Goal: Book appointment/travel/reservation

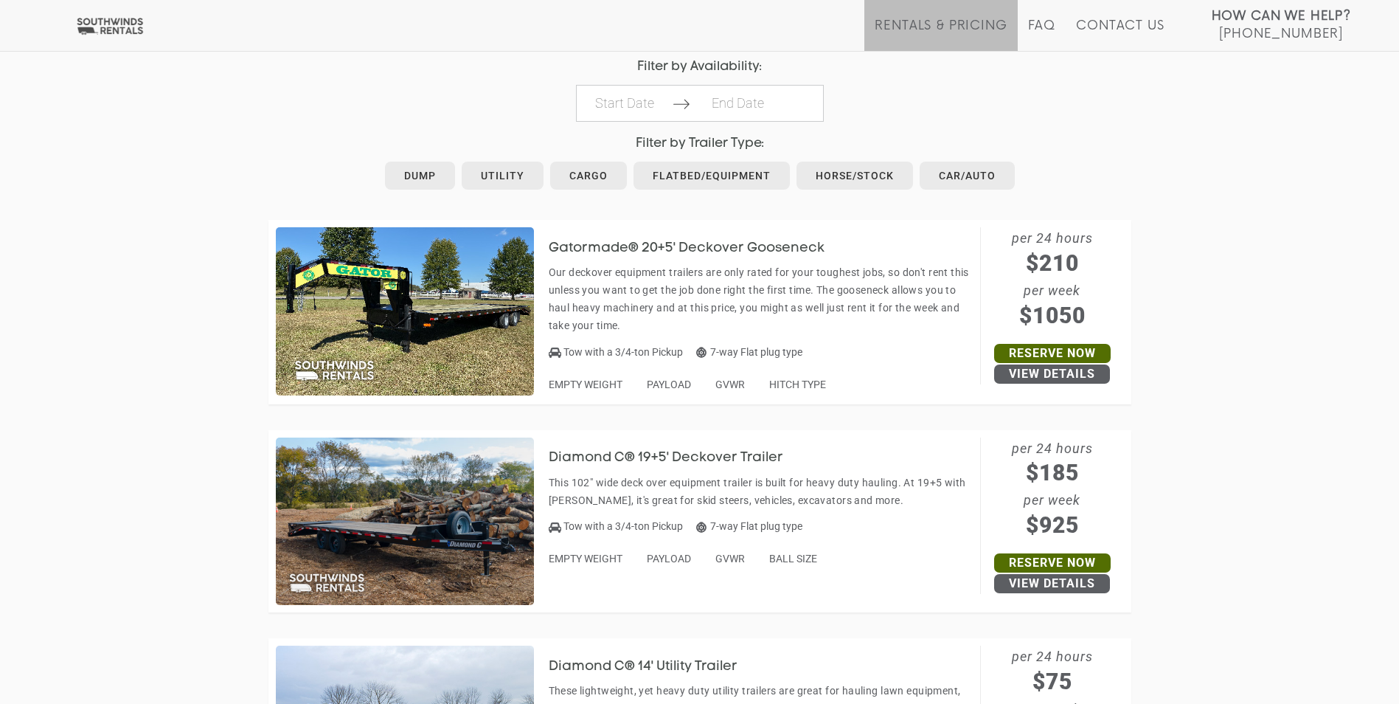
scroll to position [738, 0]
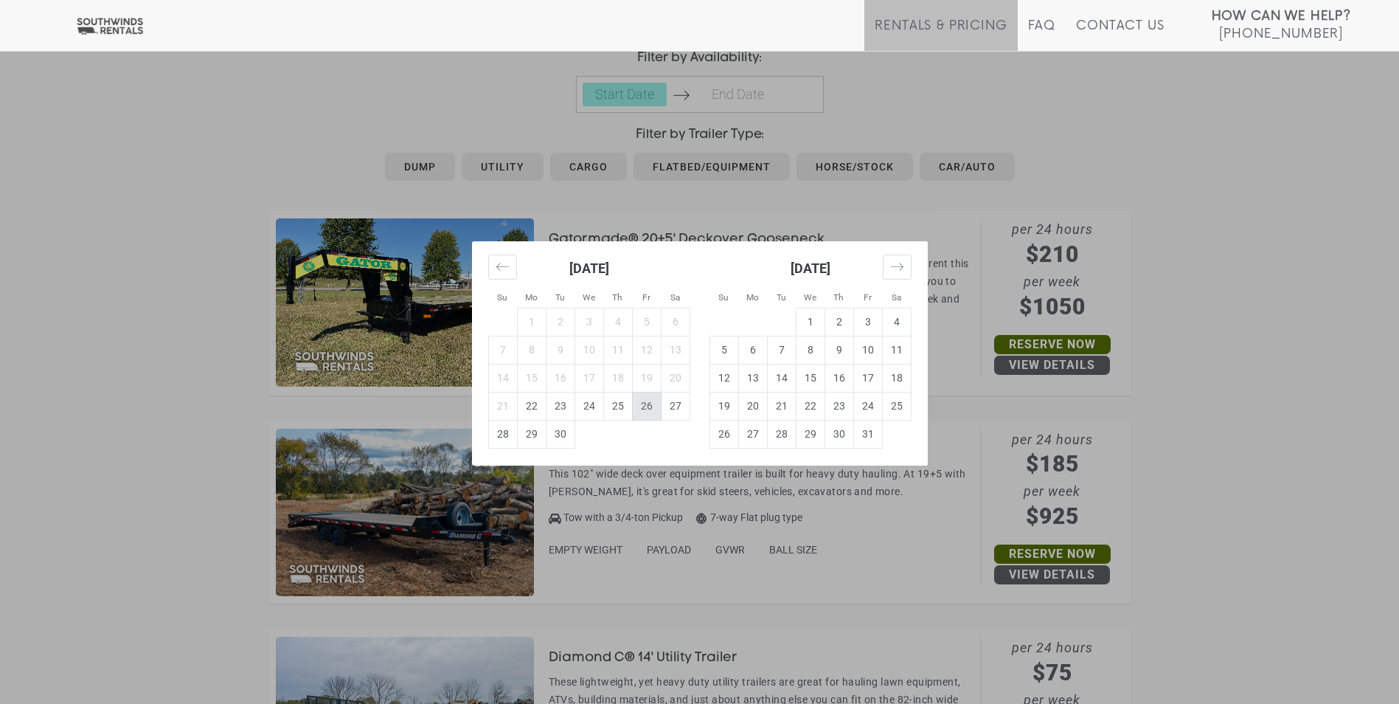
click at [654, 406] on td "26" at bounding box center [646, 406] width 29 height 28
type input "2025-09-26"
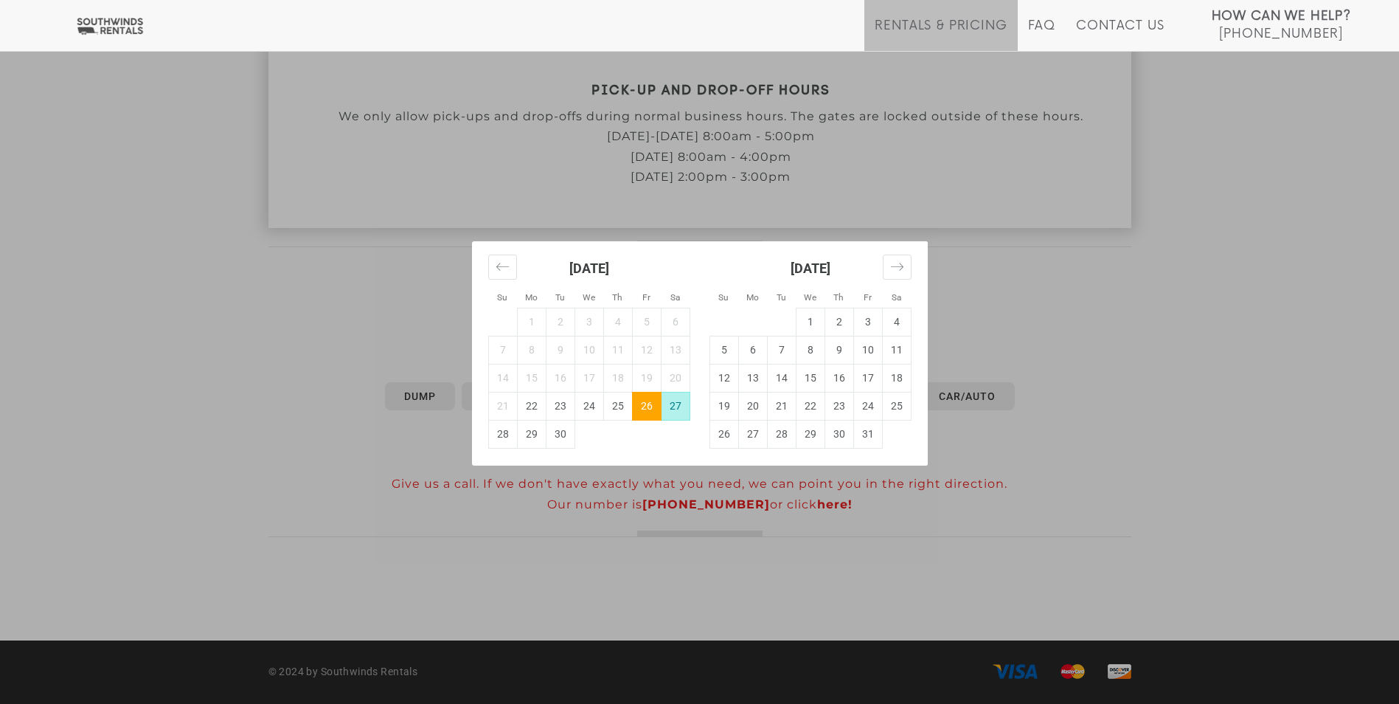
scroll to position [508, 0]
click at [683, 409] on td "27" at bounding box center [675, 406] width 29 height 28
type input "2025-09-27"
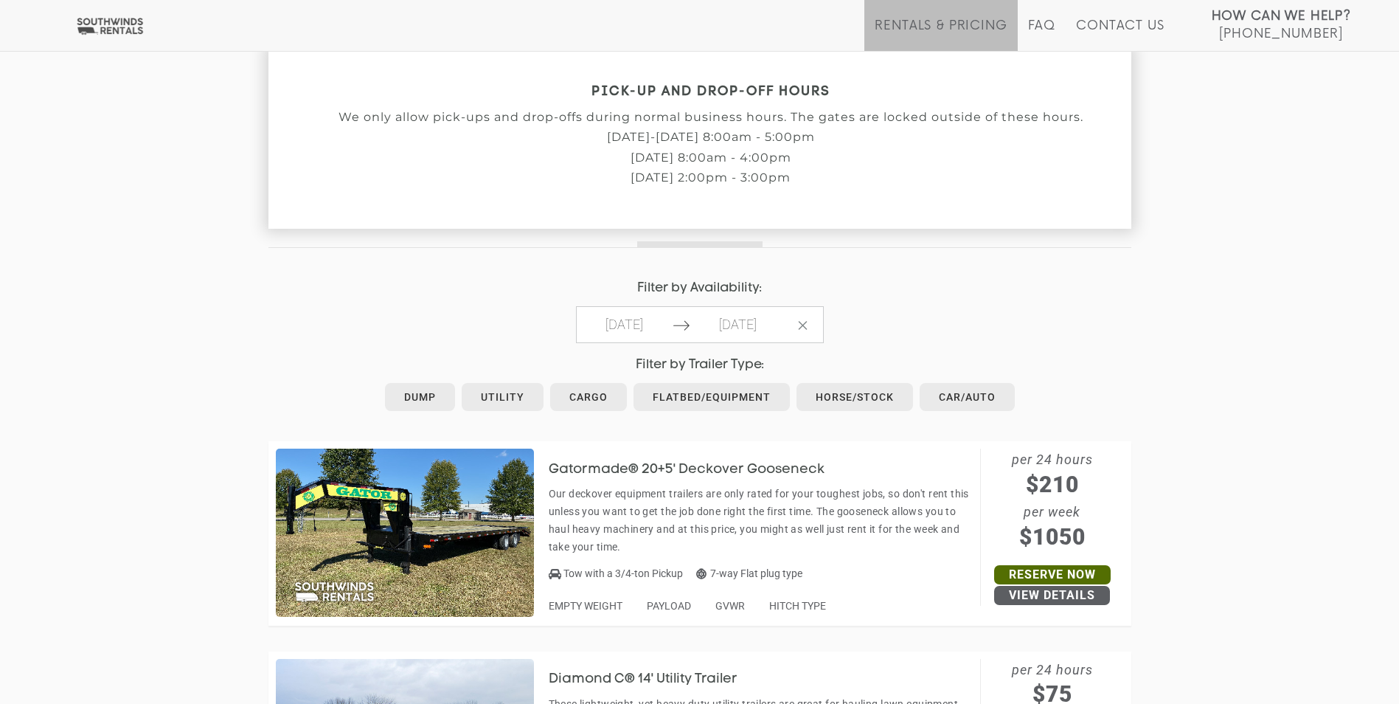
click at [614, 477] on header "Gatormade® 20+5' Deckover Gooseneck" at bounding box center [761, 469] width 424 height 18
click at [853, 404] on link "Horse/Stock" at bounding box center [855, 397] width 117 height 28
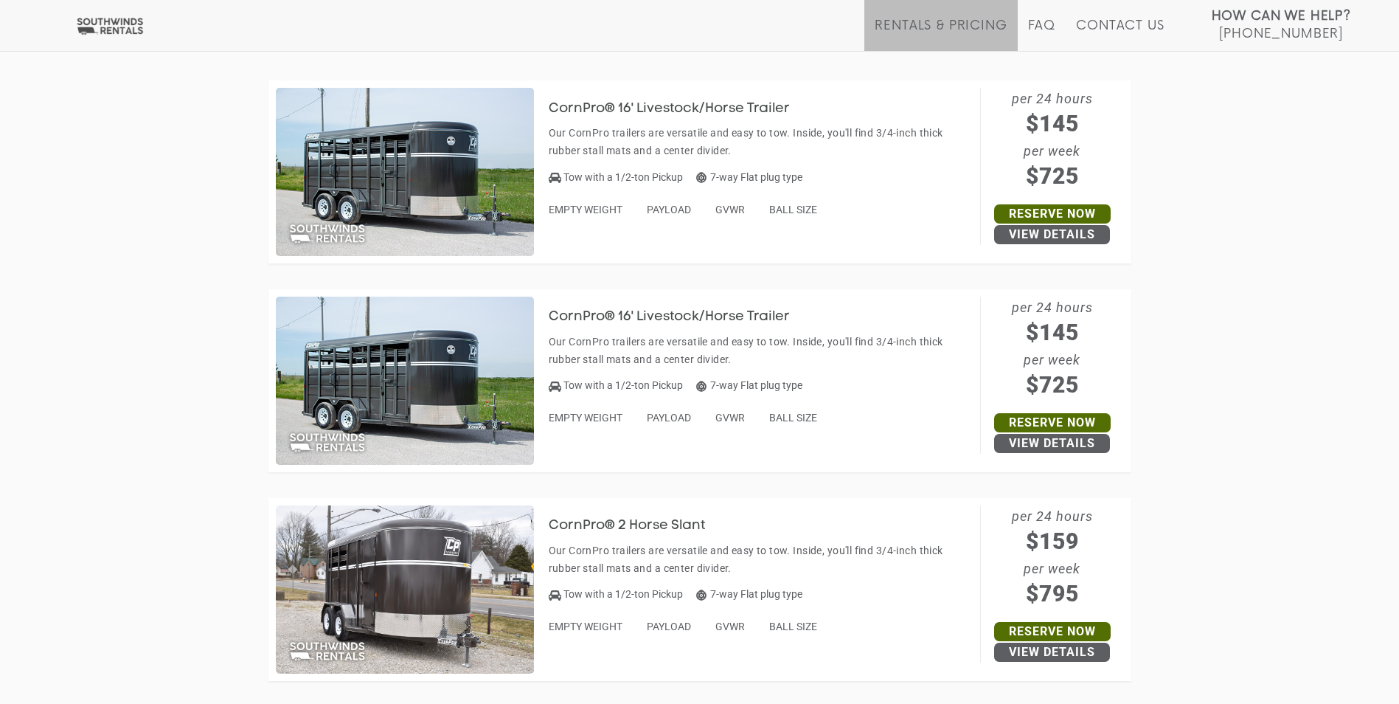
scroll to position [664, 0]
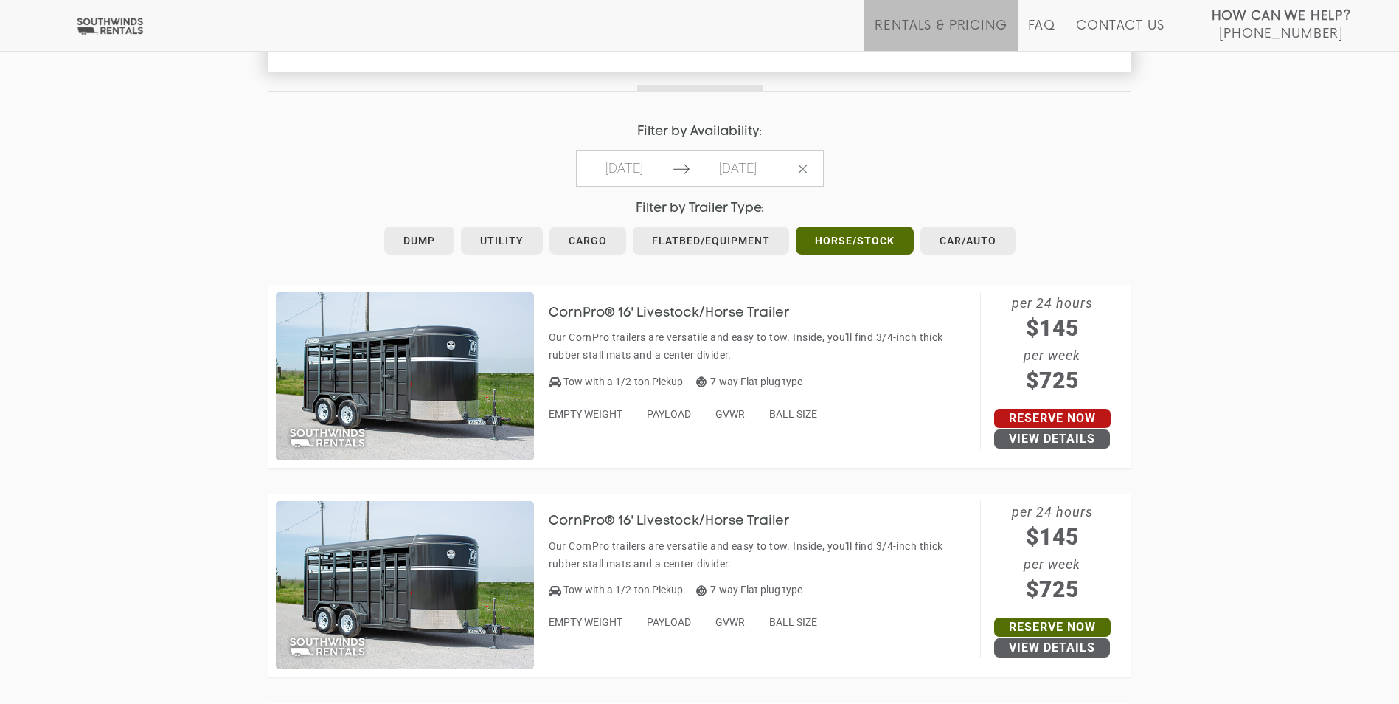
click at [1051, 416] on link "Reserve Now" at bounding box center [1052, 418] width 117 height 19
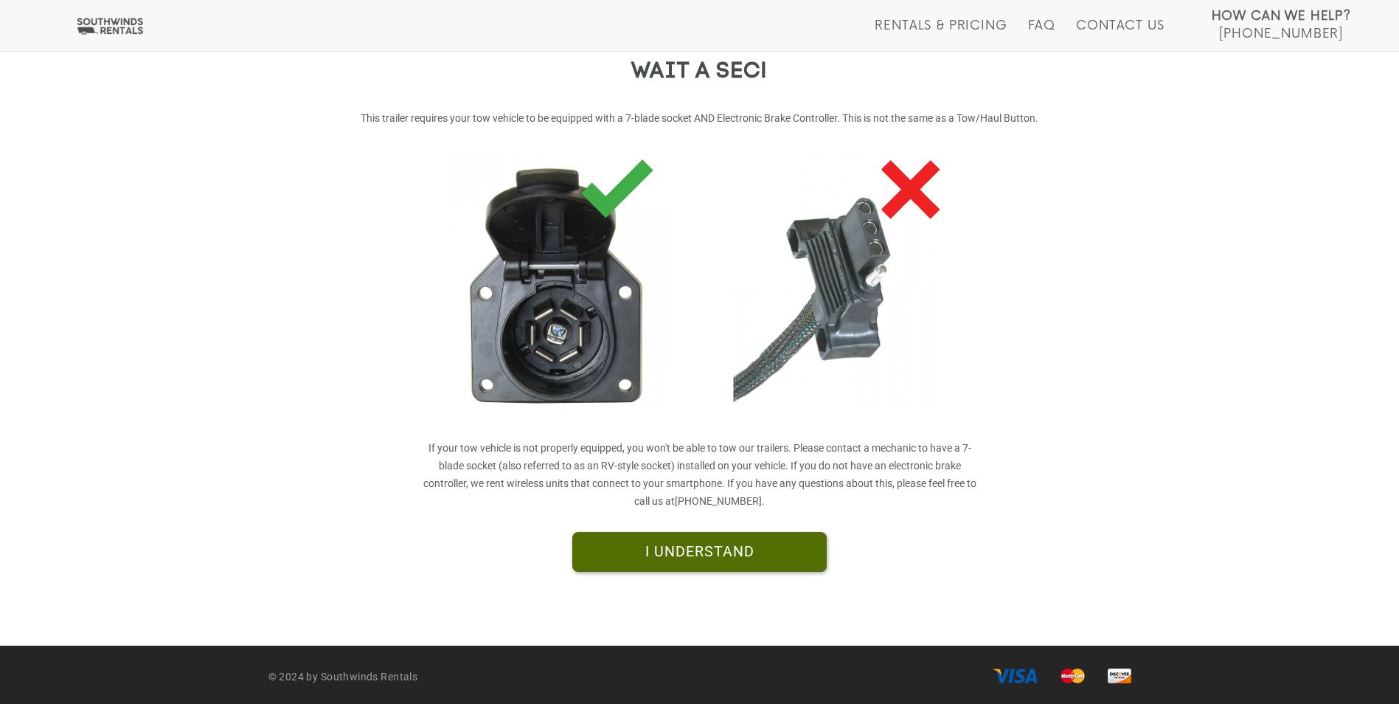
scroll to position [239, 0]
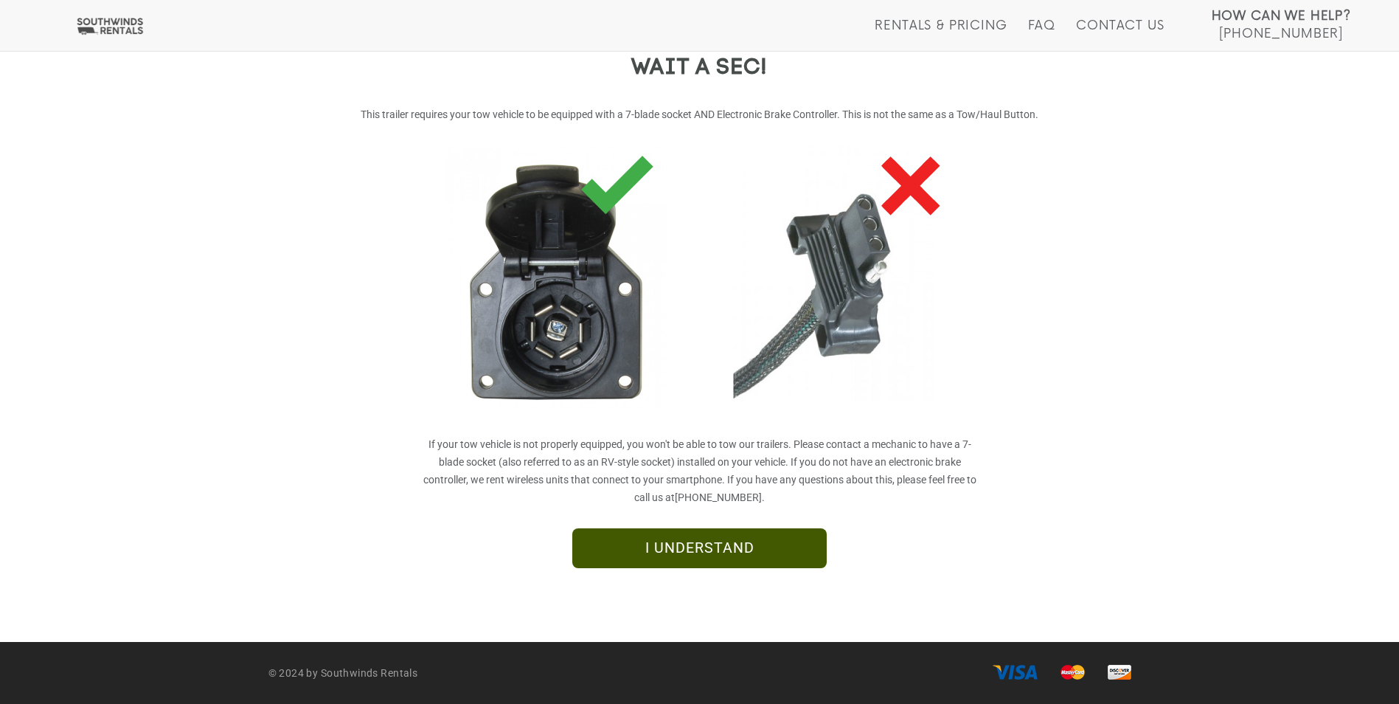
click at [736, 548] on link "I UNDERSTAND" at bounding box center [699, 548] width 255 height 40
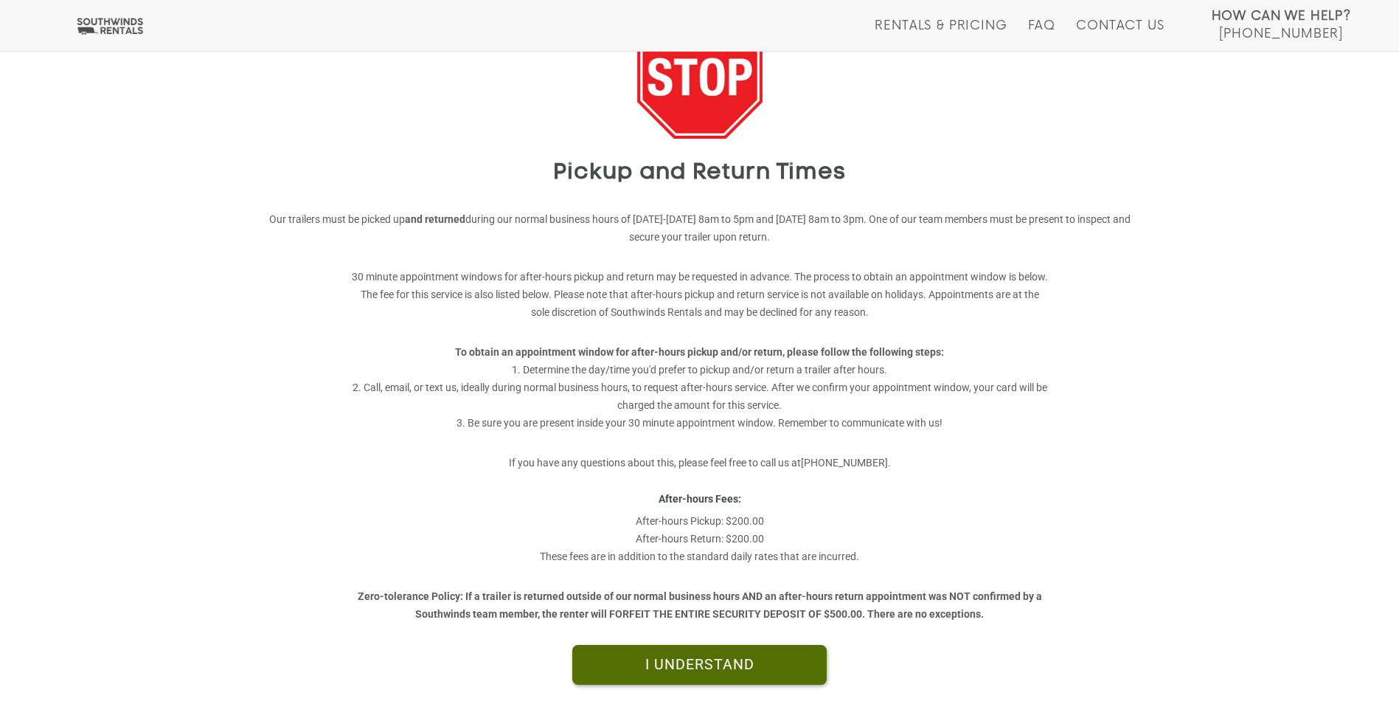
scroll to position [148, 0]
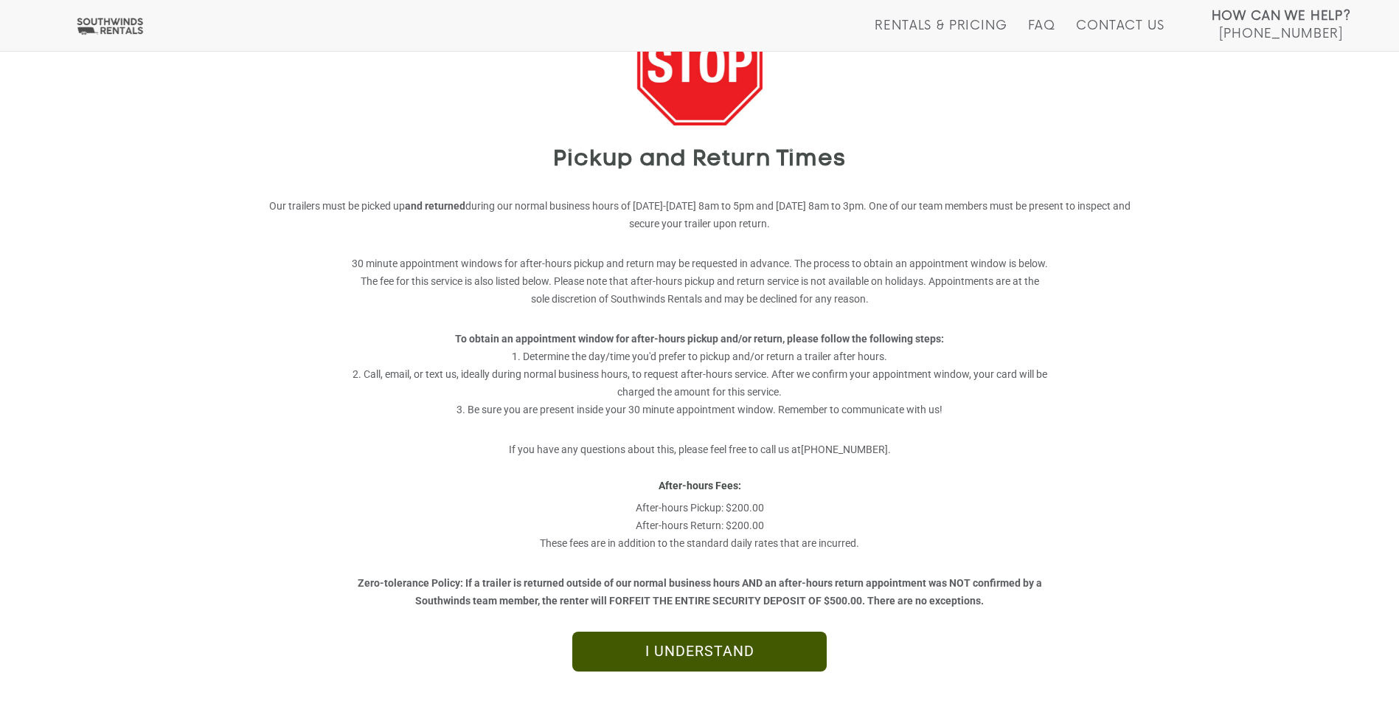
click at [795, 646] on link "I UNDERSTAND" at bounding box center [699, 651] width 255 height 40
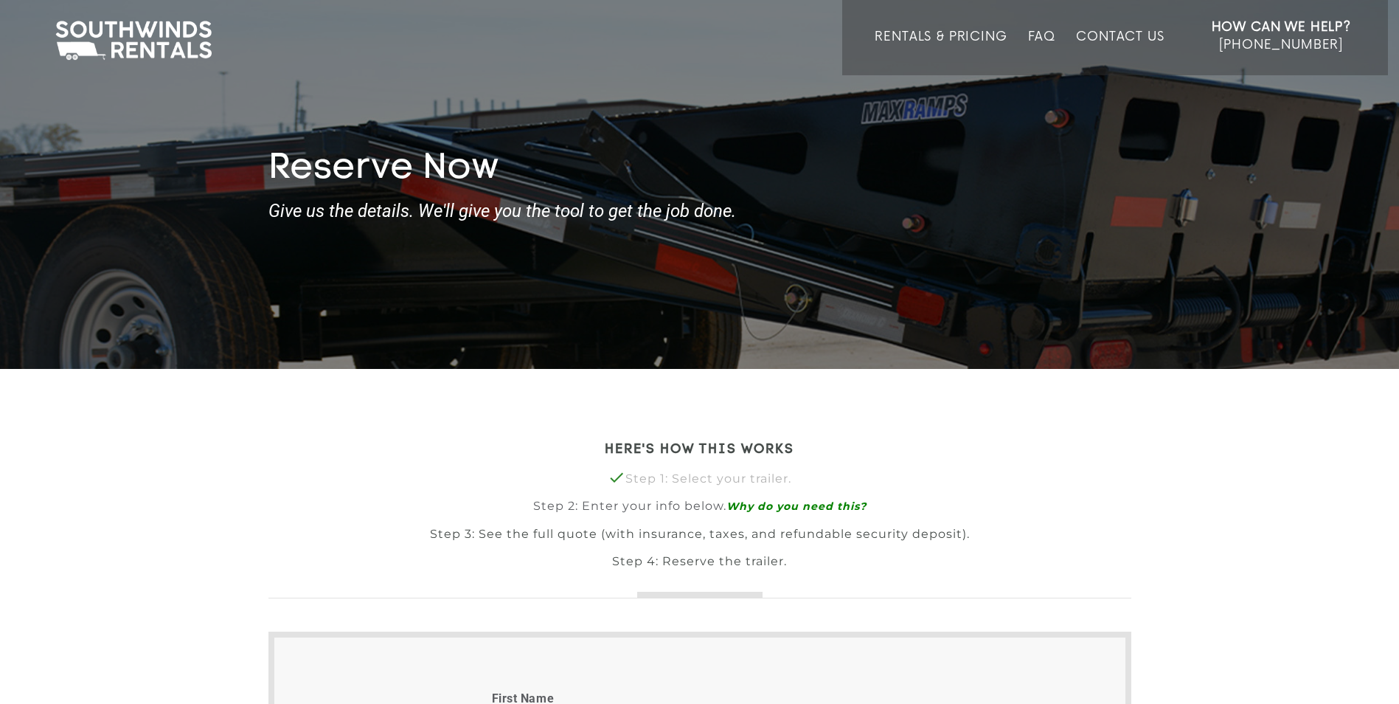
click at [159, 44] on img at bounding box center [133, 41] width 171 height 46
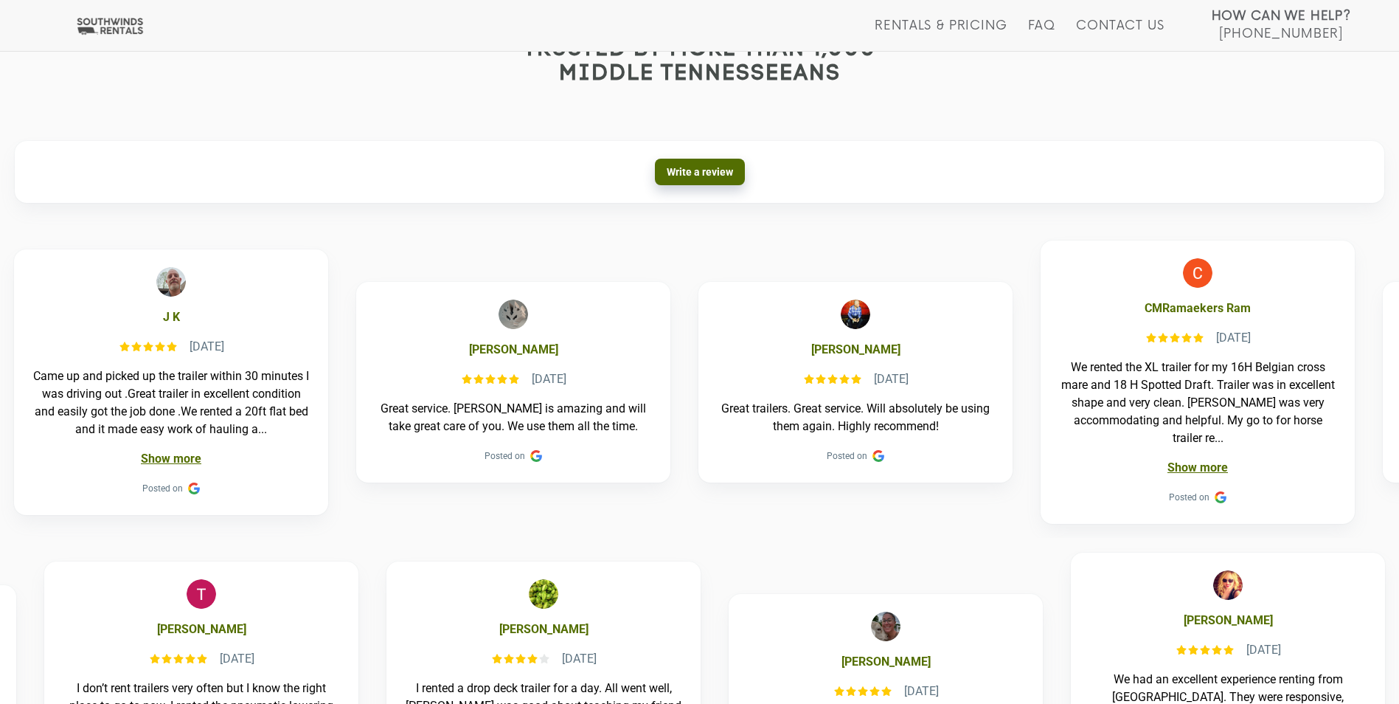
scroll to position [811, 0]
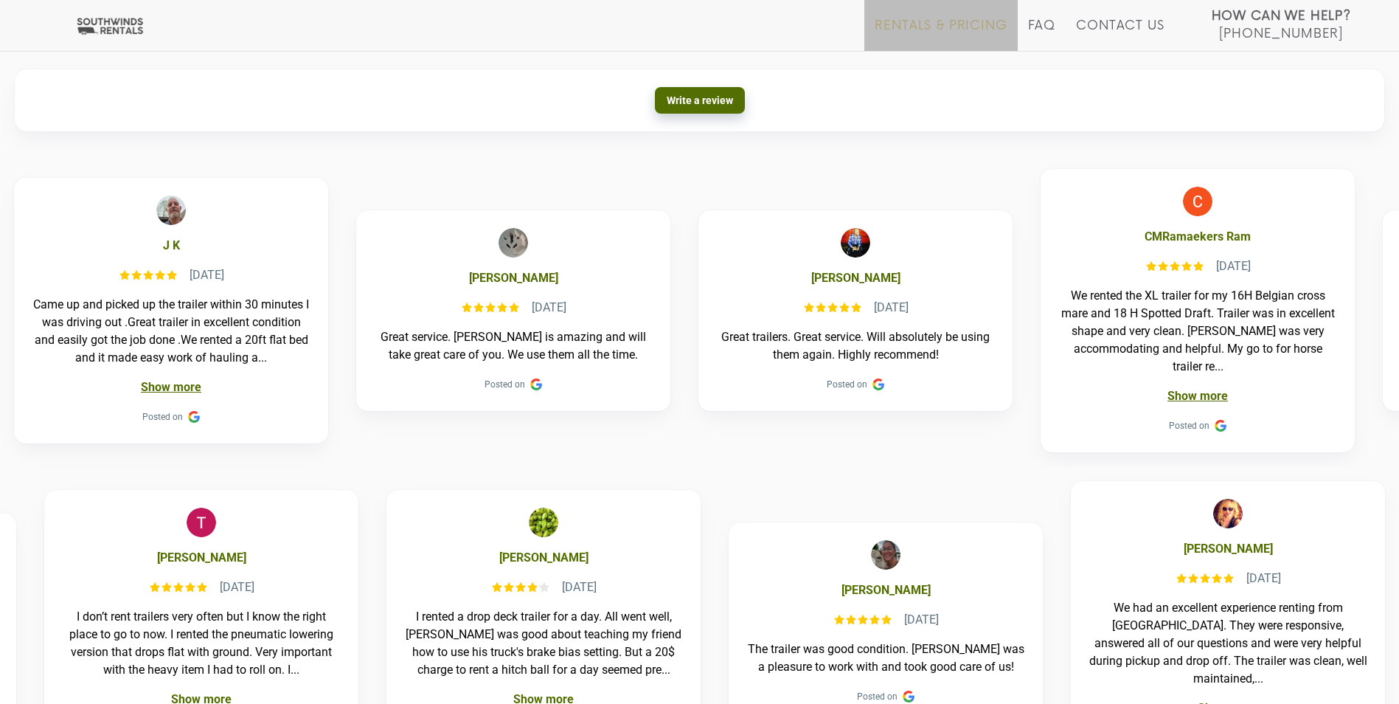
click at [980, 26] on link "Rentals & Pricing" at bounding box center [941, 34] width 132 height 32
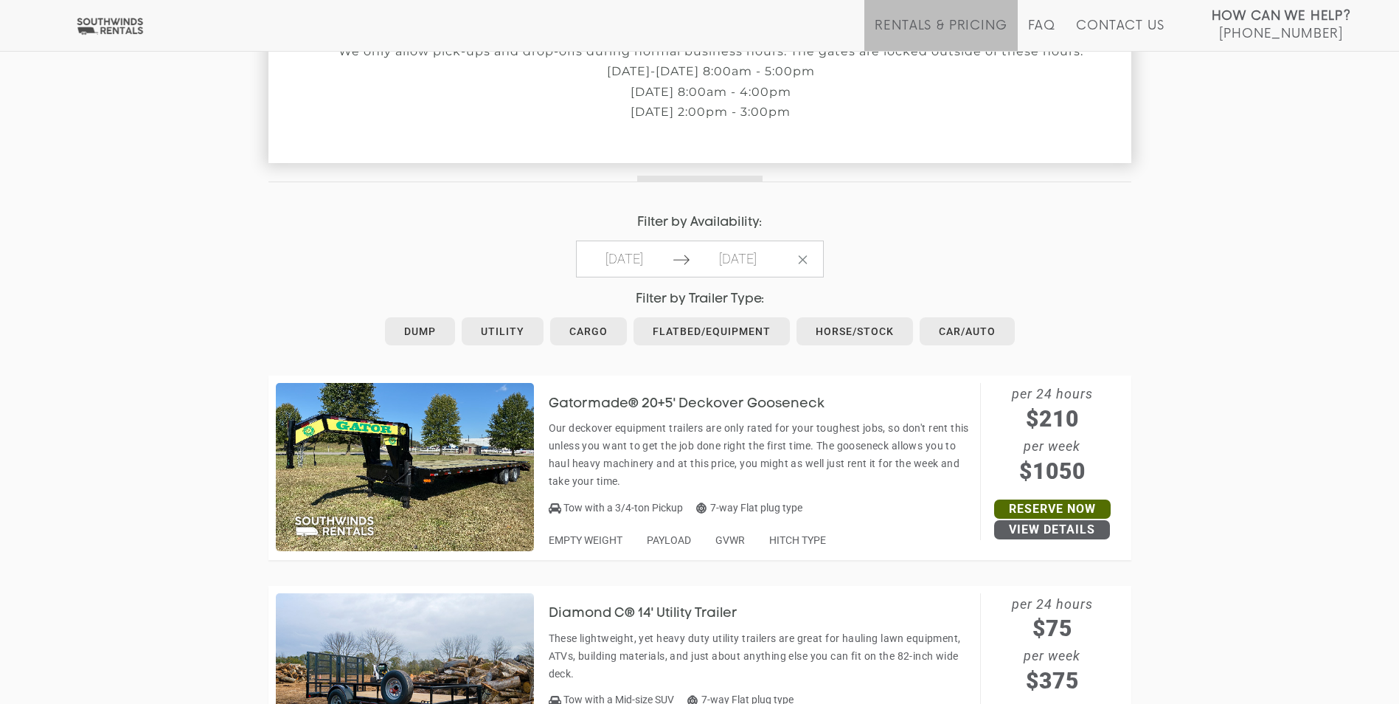
scroll to position [516, 0]
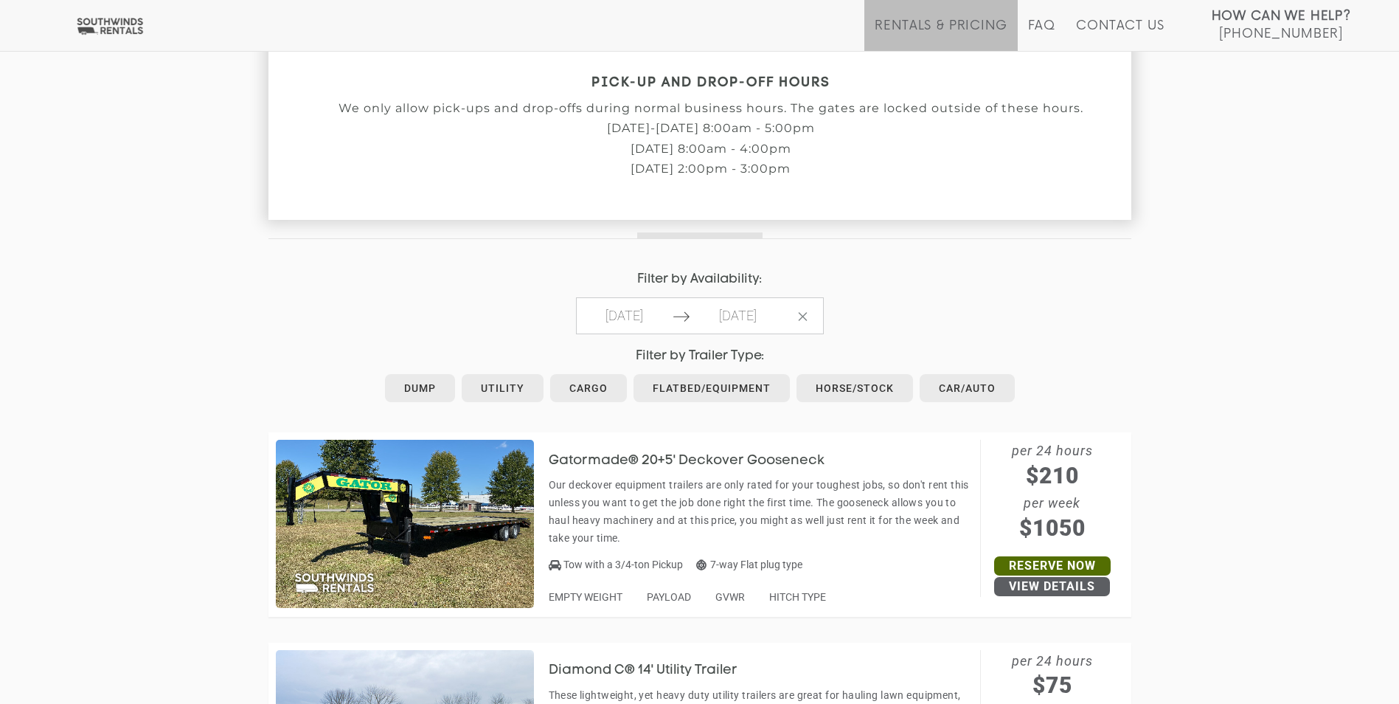
click at [864, 370] on div "Filter by Trailer Type: Dump Utility Cargo Flatbed/Equipment Horse/Stock Car/Au…" at bounding box center [700, 378] width 863 height 58
click at [853, 390] on link "Horse/Stock" at bounding box center [855, 388] width 117 height 28
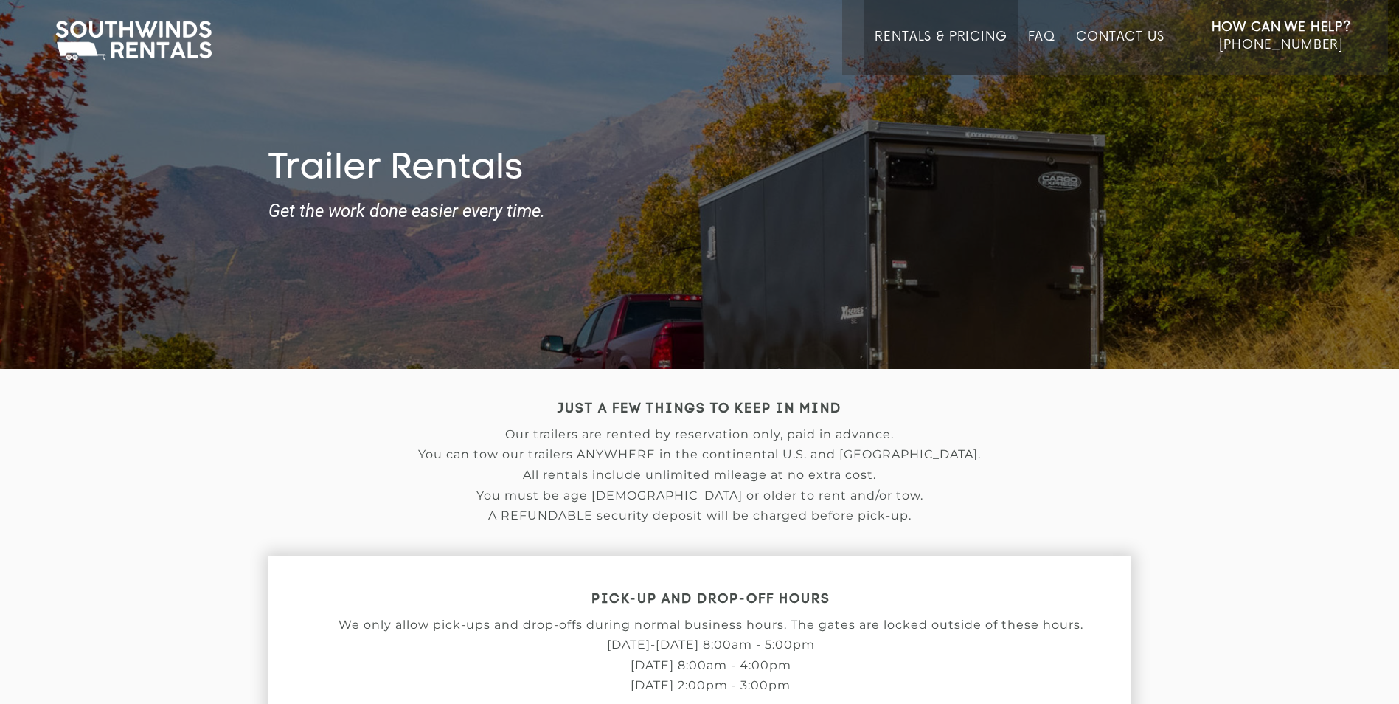
click at [634, 315] on div "Trailer Rentals Get the work done easier every time." at bounding box center [699, 210] width 1399 height 317
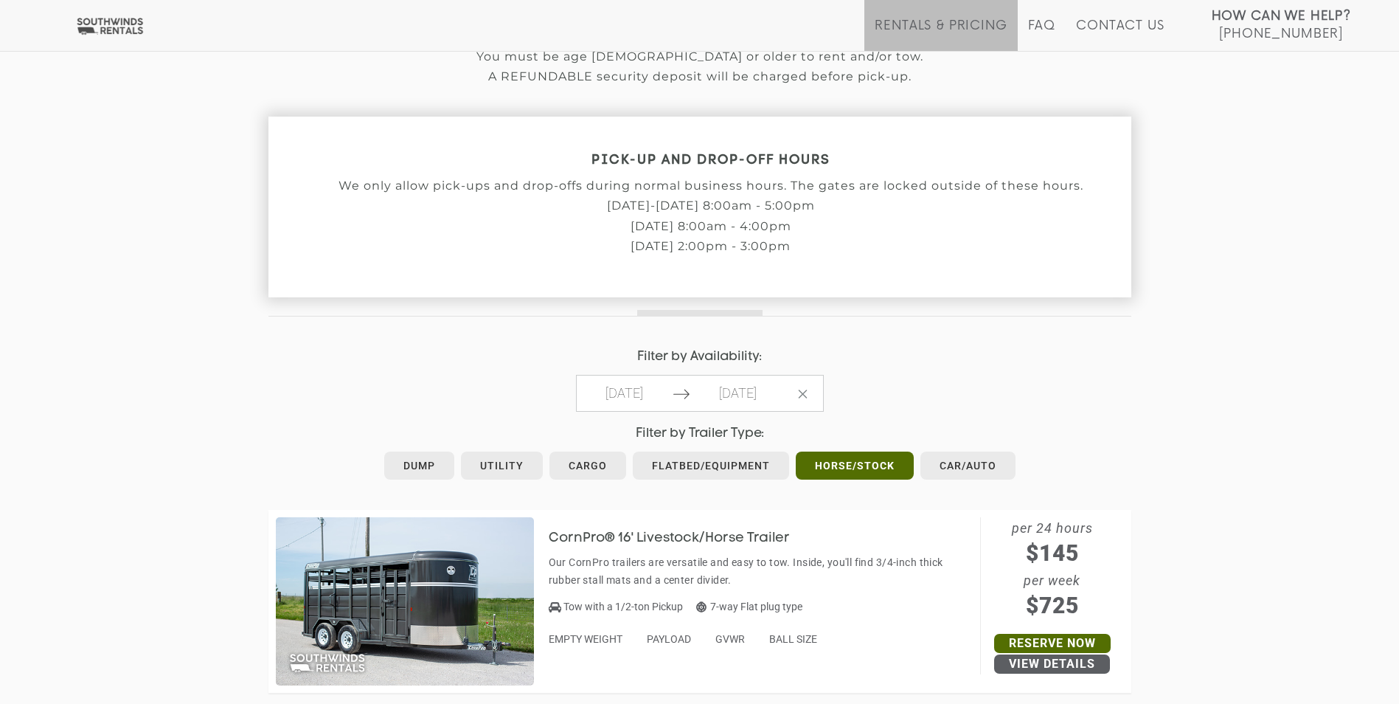
scroll to position [443, 0]
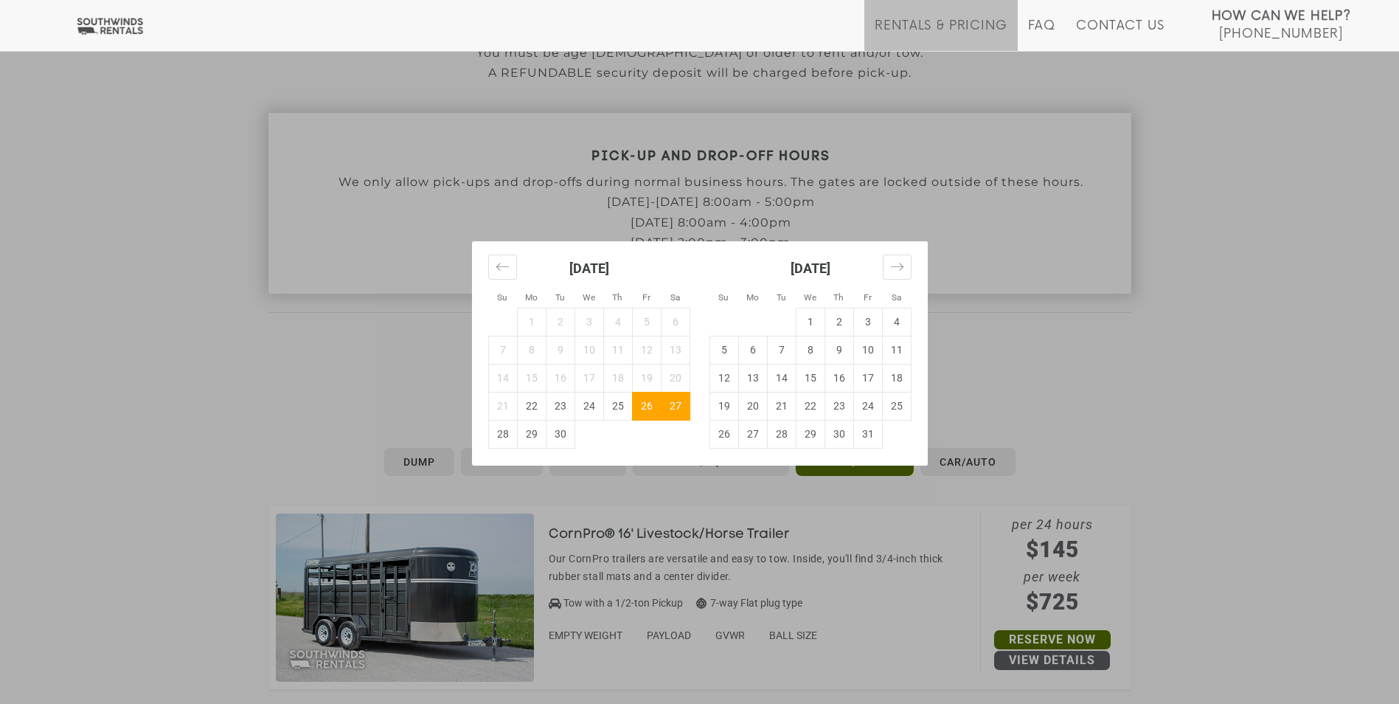
click at [1076, 410] on div "Su Mo Tu We Th Fr Sa Su Mo Tu We Th Fr Sa August 2025 1 2 3 4 5 6 7 8 9 10 11 1…" at bounding box center [699, 352] width 1399 height 704
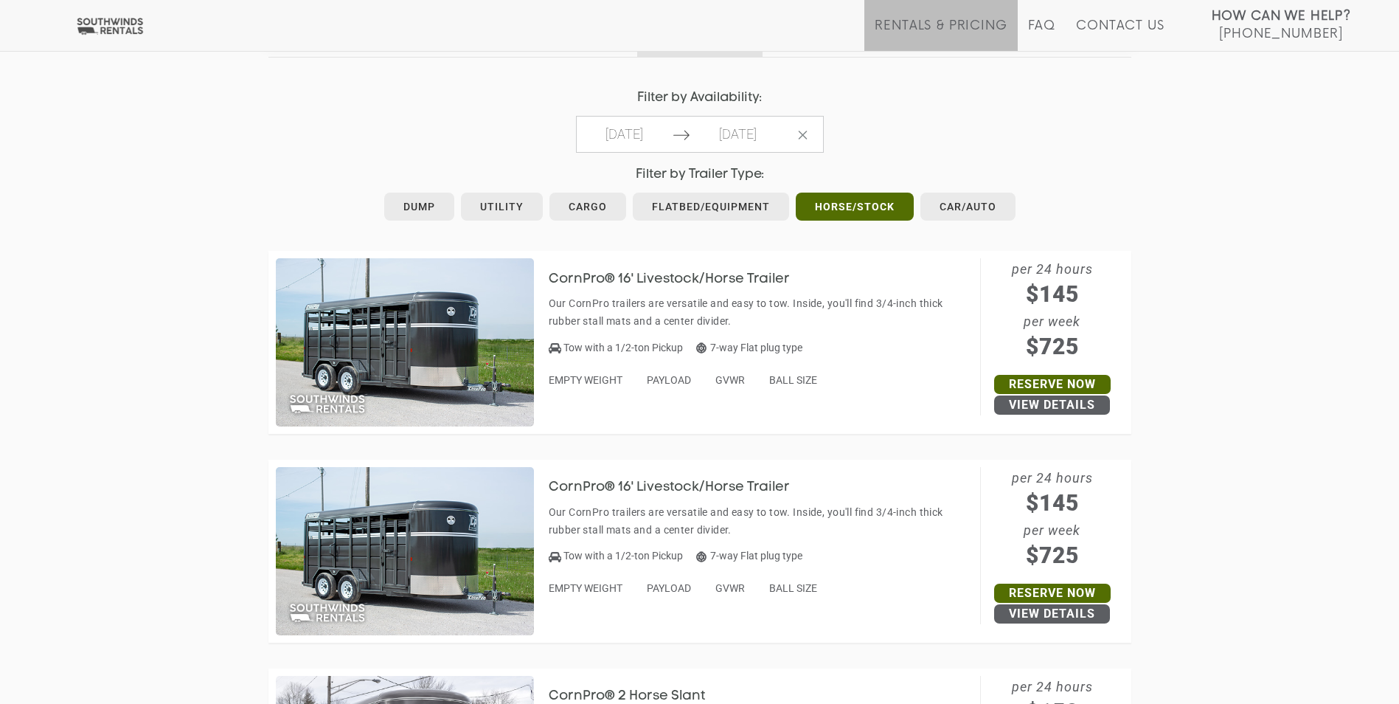
scroll to position [590, 0]
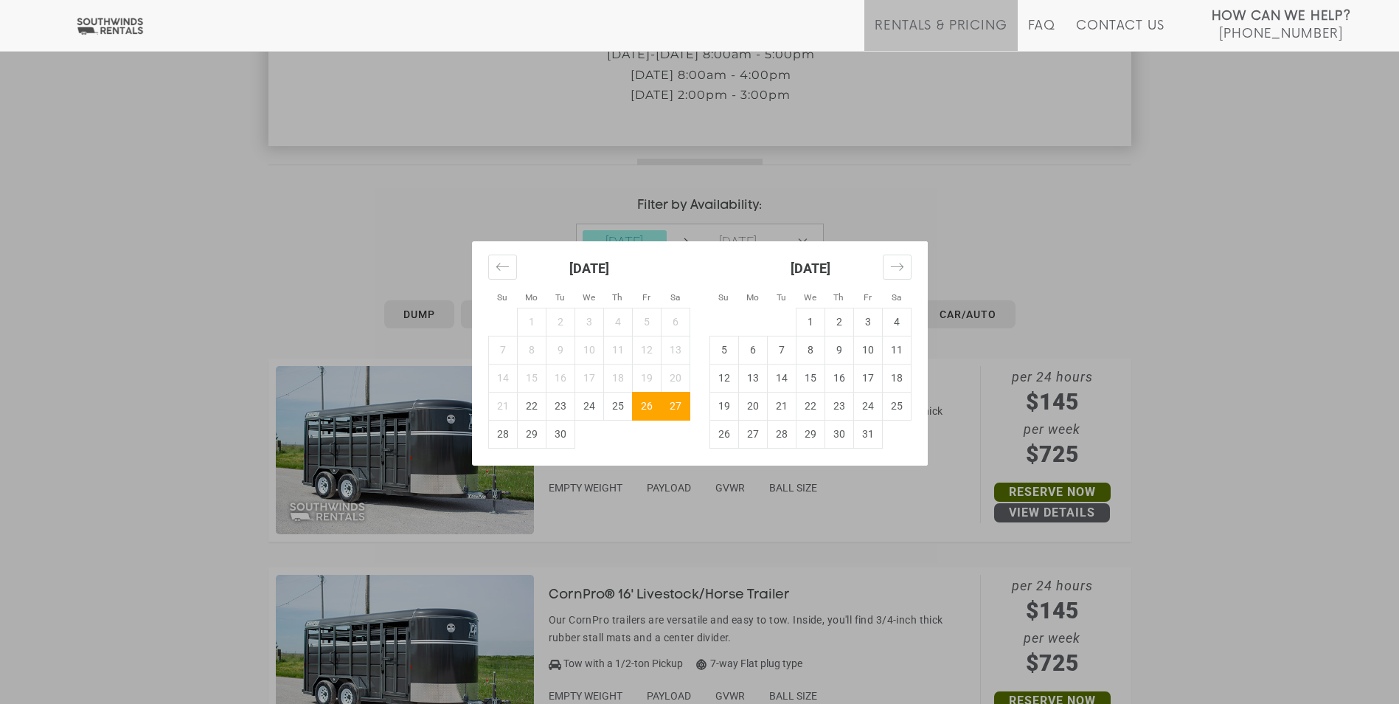
click at [685, 408] on td "27" at bounding box center [675, 406] width 29 height 28
type input "[DATE]"
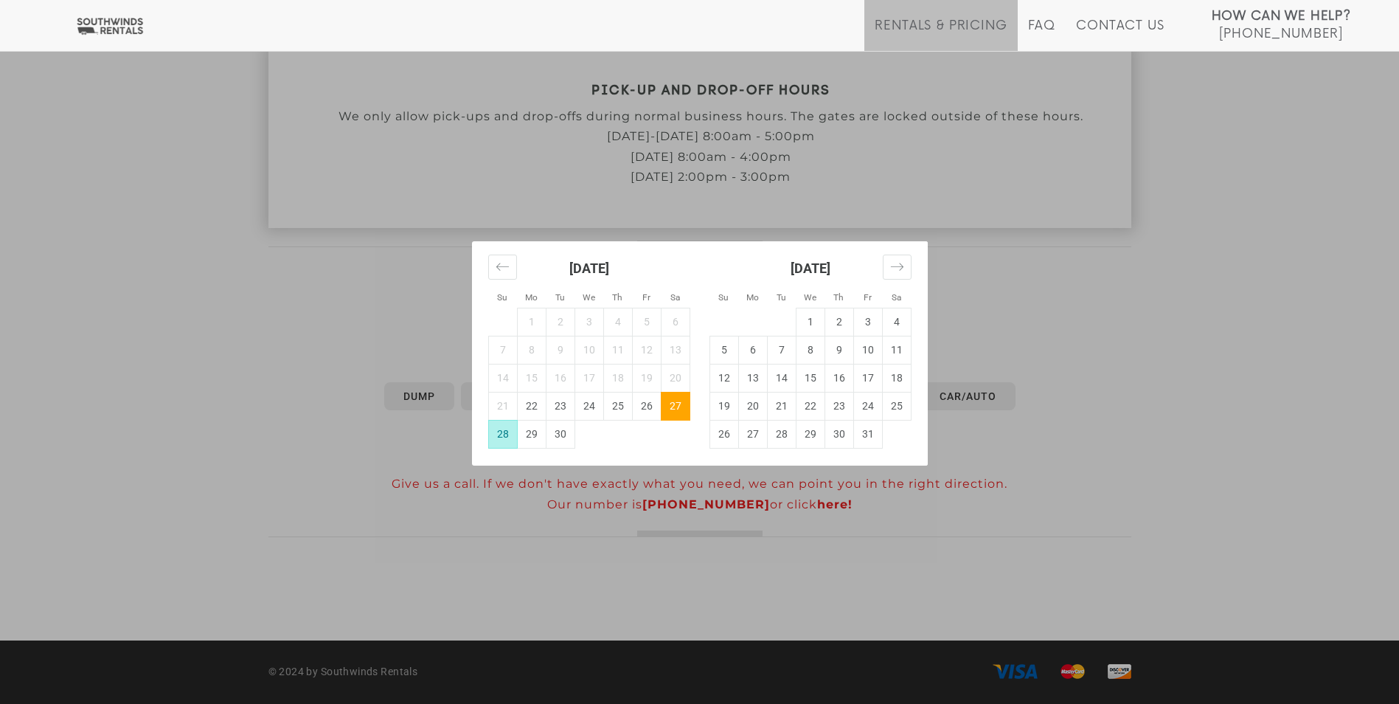
scroll to position [508, 0]
click at [509, 433] on td "28" at bounding box center [502, 434] width 29 height 28
type input "2025-09-28"
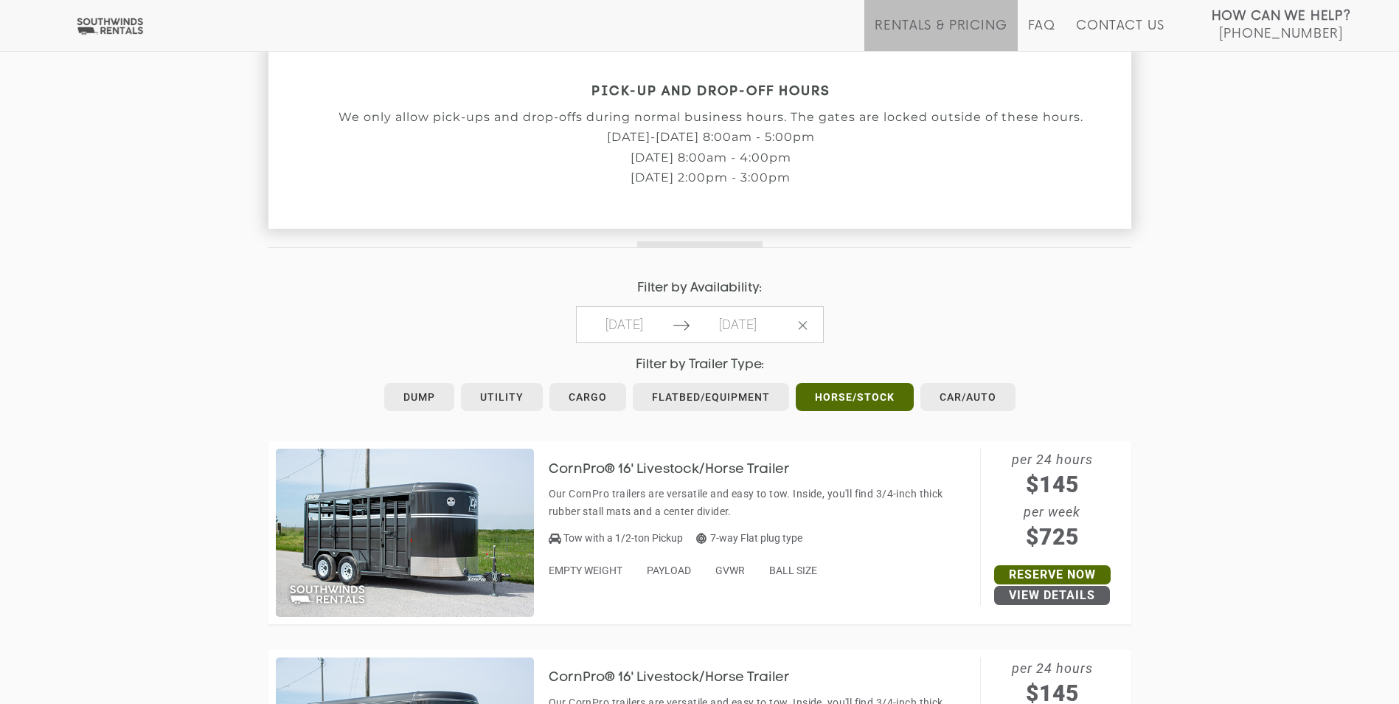
click at [1168, 440] on div "JUST A FEW THINGS TO KEEP IN MIND Our trailers are rented by reservation only, …" at bounding box center [699, 668] width 1399 height 1615
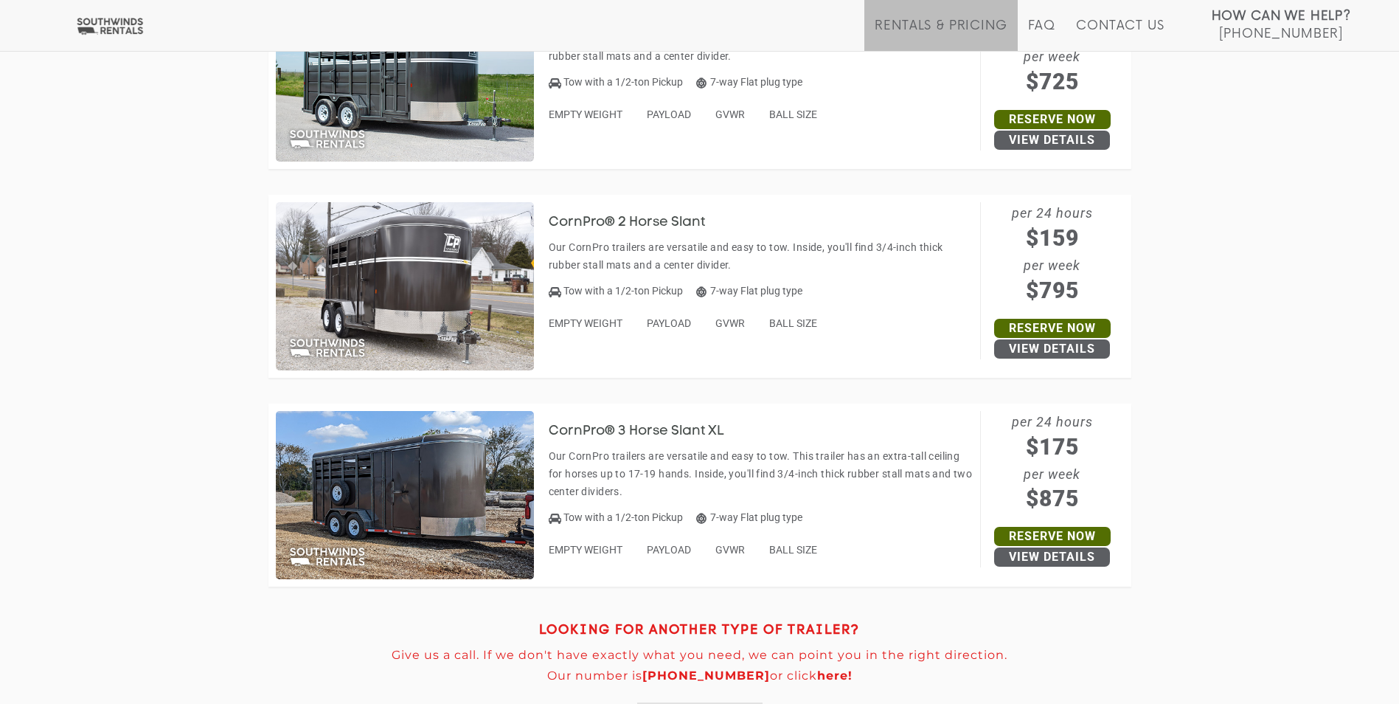
scroll to position [655, 0]
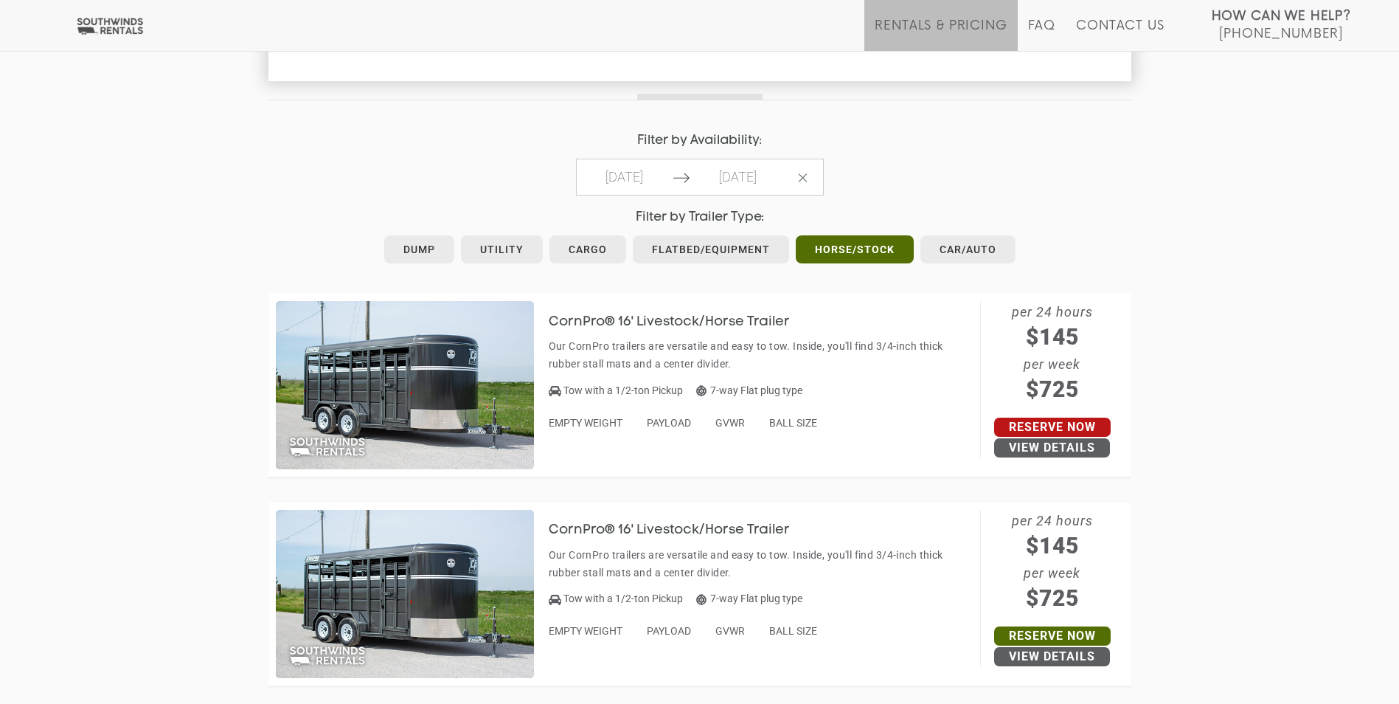
click at [1036, 422] on link "Reserve Now" at bounding box center [1052, 427] width 117 height 19
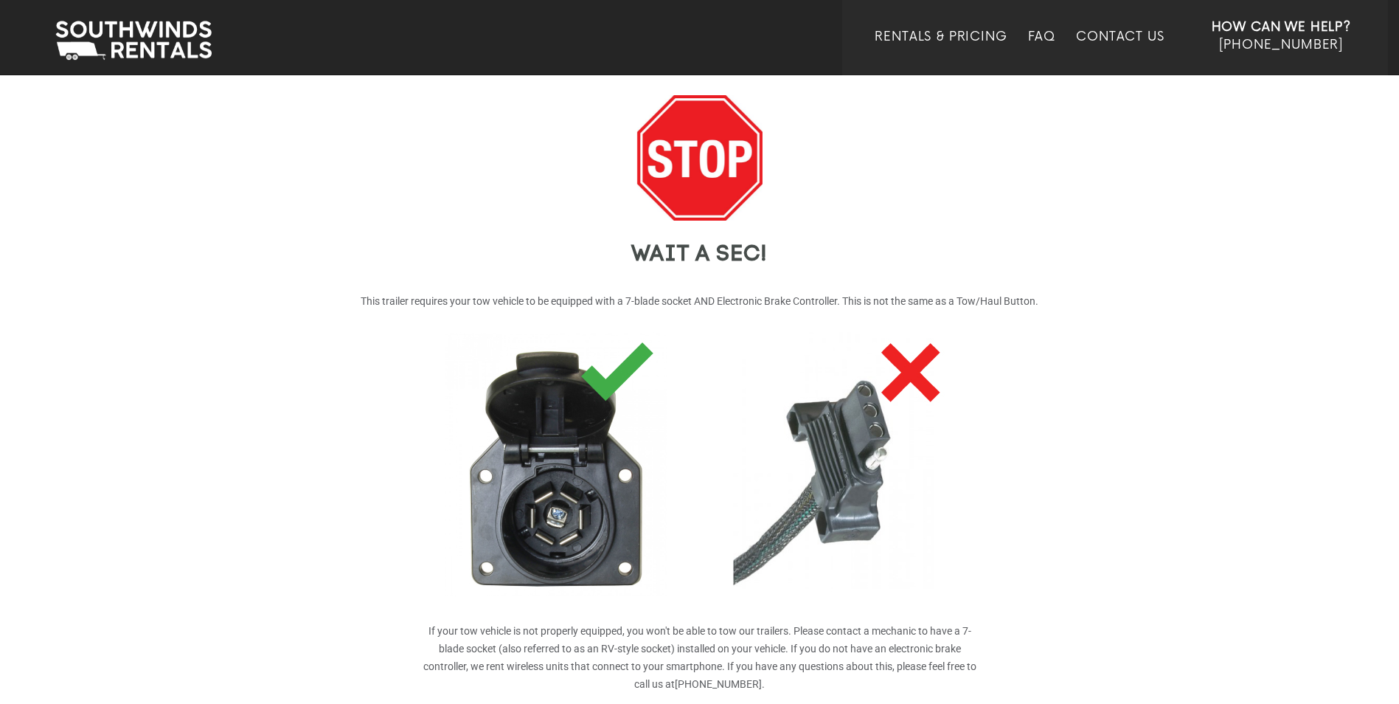
scroll to position [239, 0]
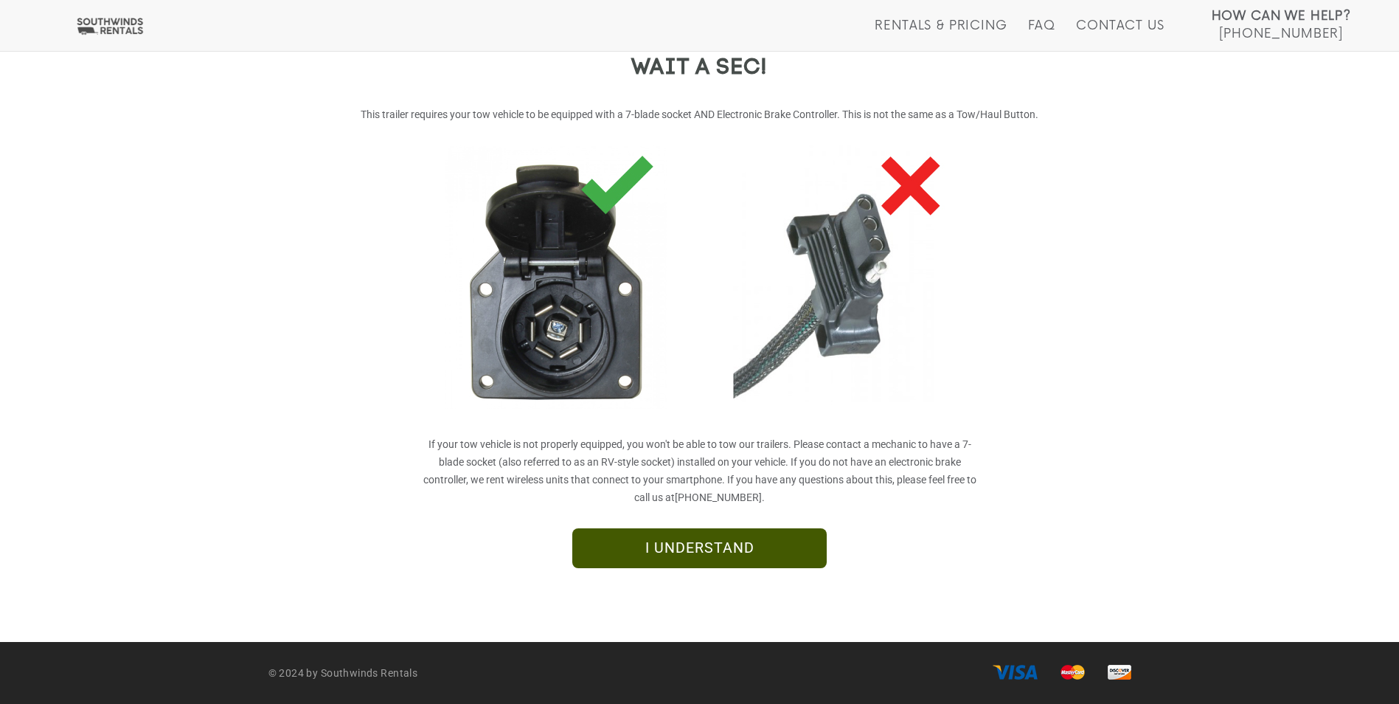
click at [780, 550] on link "I UNDERSTAND" at bounding box center [699, 548] width 255 height 40
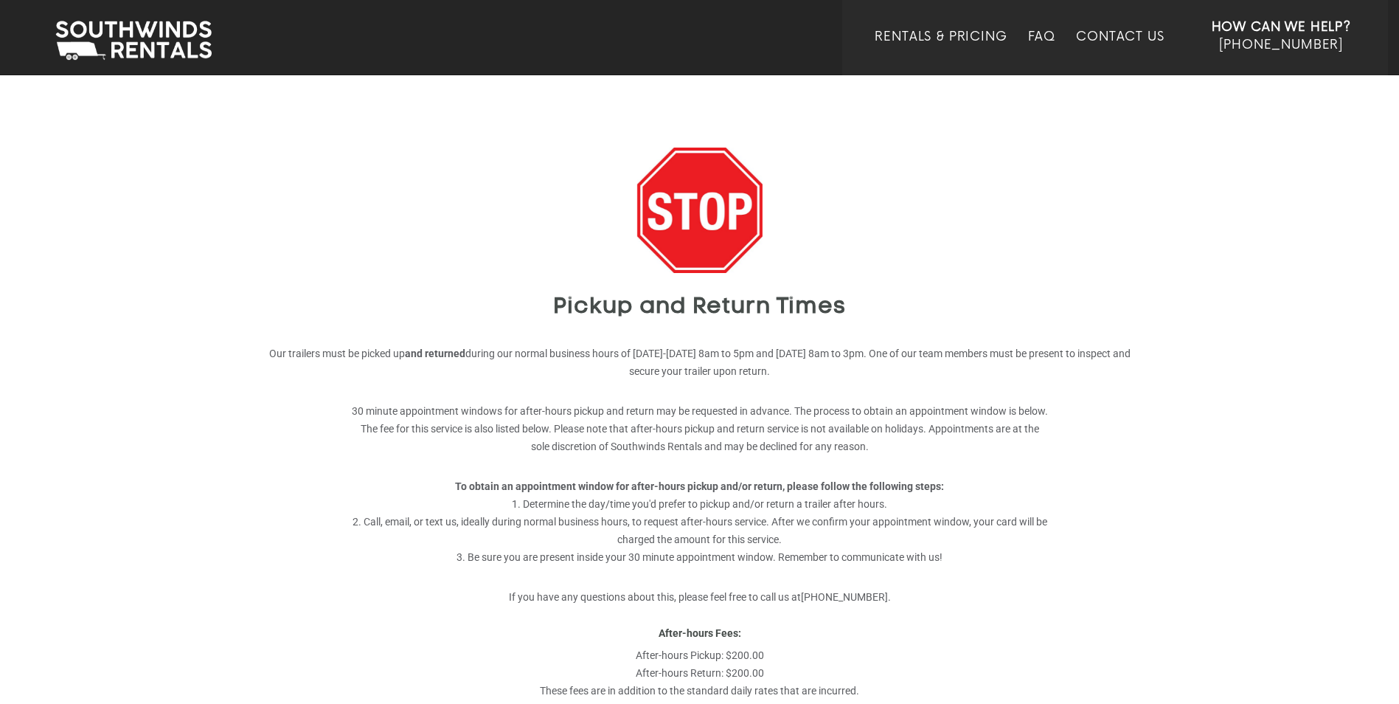
scroll to position [251, 0]
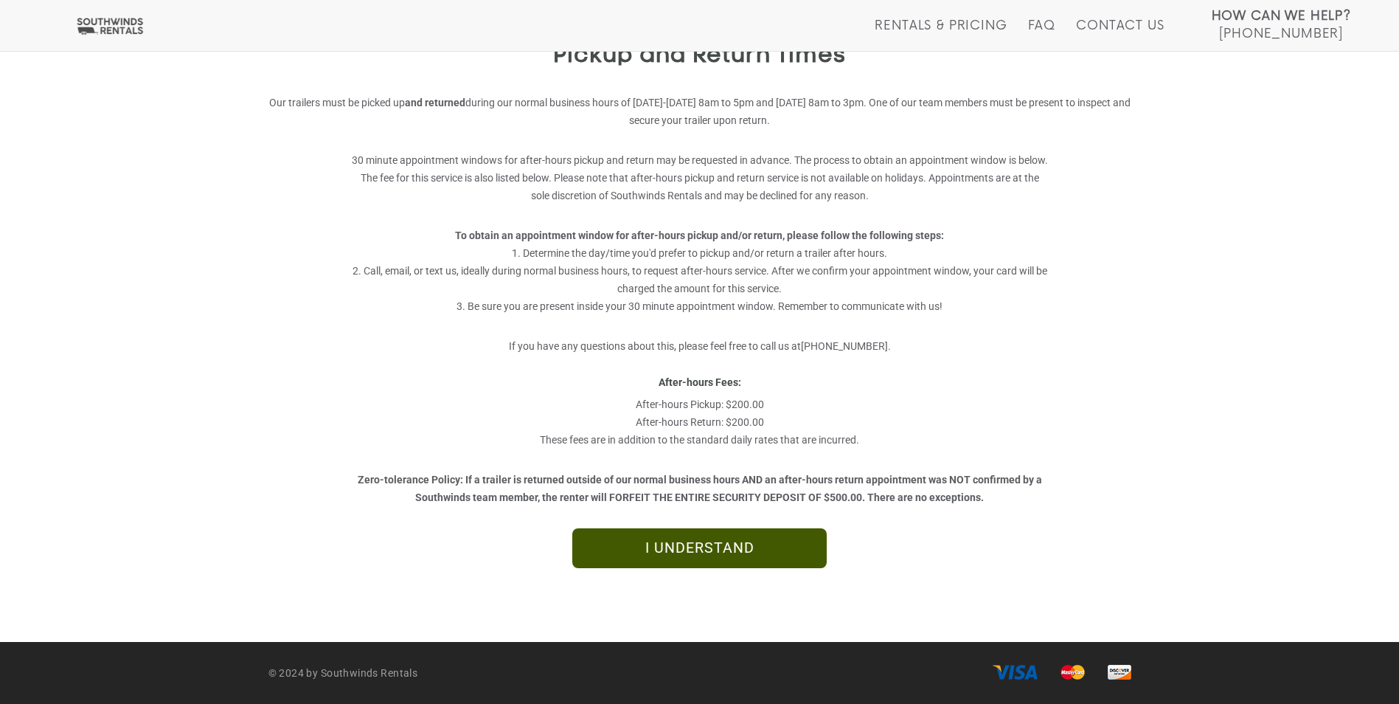
click at [772, 550] on link "I UNDERSTAND" at bounding box center [699, 548] width 255 height 40
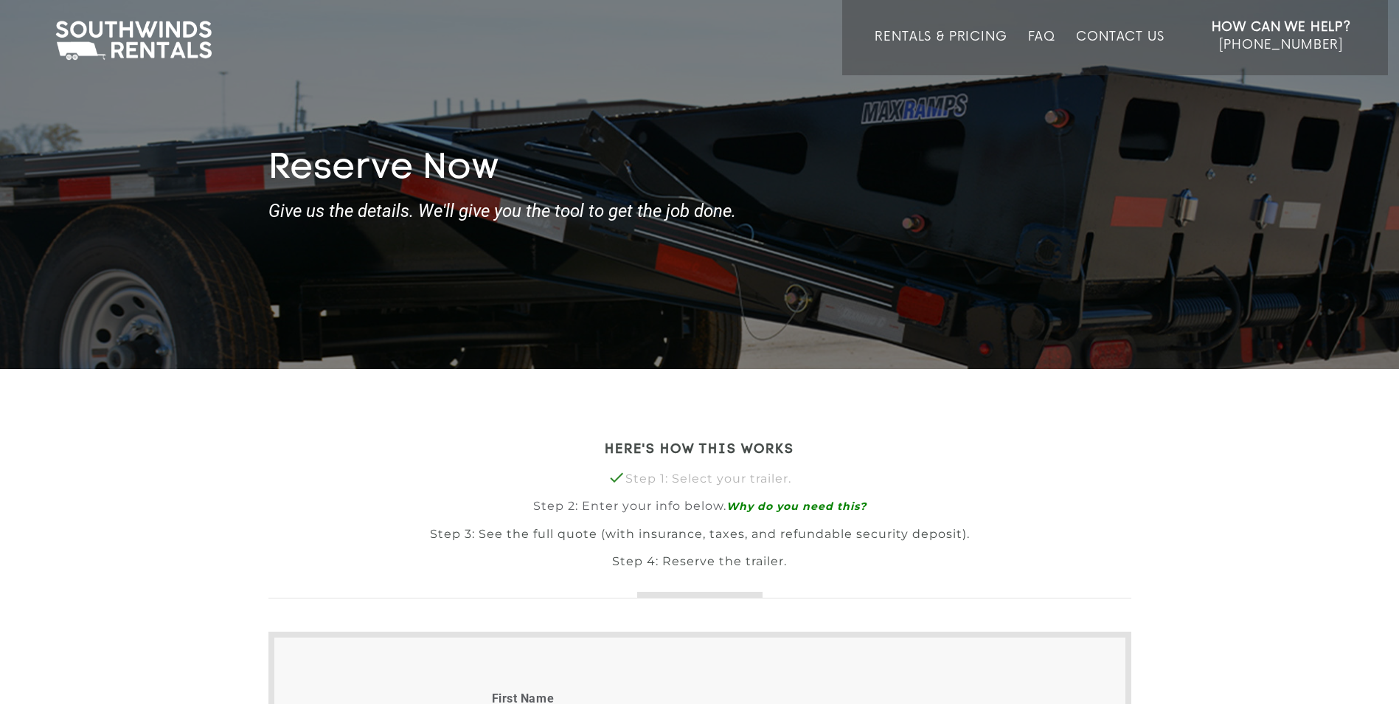
click at [175, 53] on img at bounding box center [133, 41] width 171 height 46
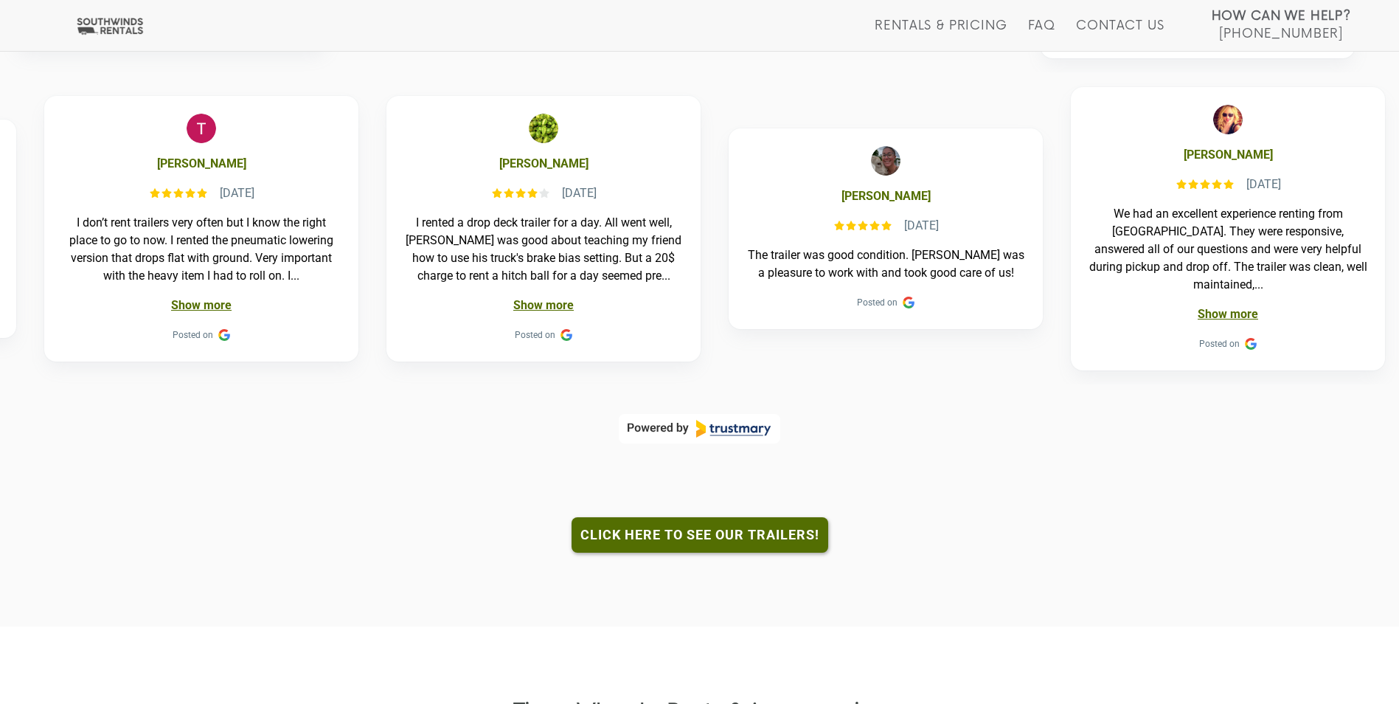
scroll to position [1180, 0]
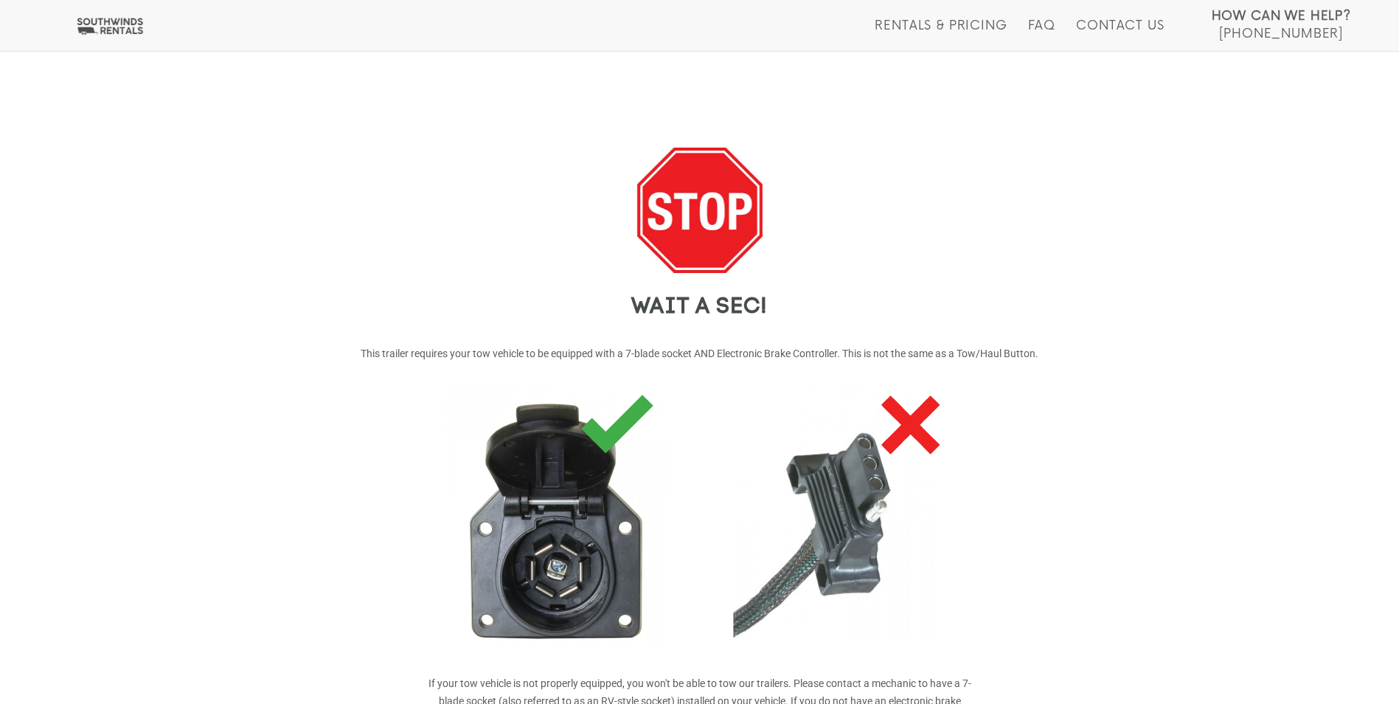
scroll to position [239, 0]
